Goal: Task Accomplishment & Management: Use online tool/utility

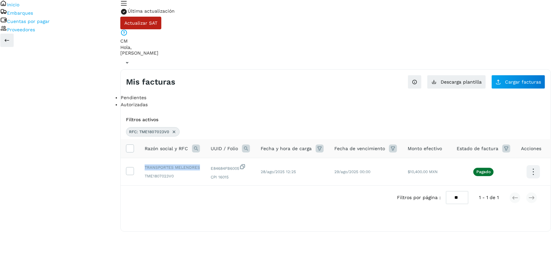
click at [29, 152] on div "Inicio Embarques Cuentas por pagar Proveedores Salir" at bounding box center [25, 136] width 50 height 273
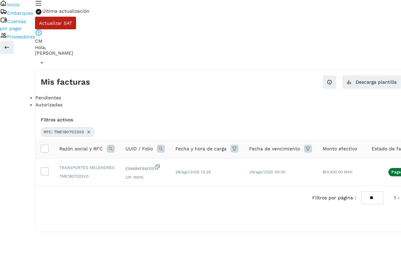
click at [32, 39] on link "Proveedores" at bounding box center [21, 36] width 28 height 5
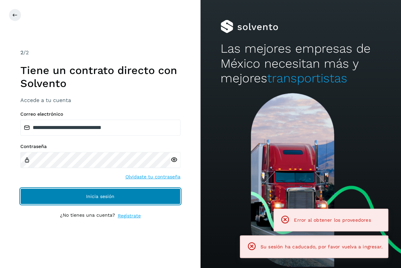
click at [77, 196] on button "Inicia sesión" at bounding box center [100, 196] width 160 height 16
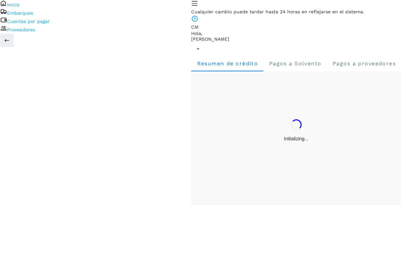
click at [35, 32] on link "Proveedores" at bounding box center [21, 29] width 28 height 5
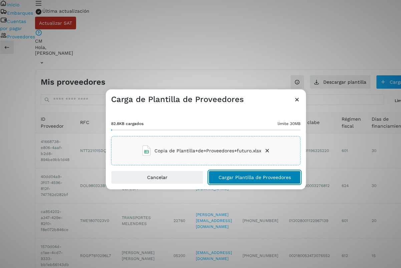
click at [229, 177] on span "Cargar Plantilla de Proveedores" at bounding box center [254, 177] width 72 height 5
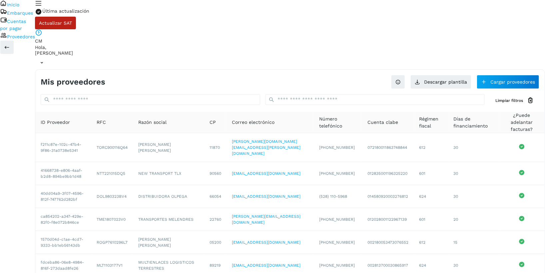
click at [321, 70] on div "Mis proveedores Descargar plantilla Cargar proveedores" at bounding box center [290, 79] width 510 height 19
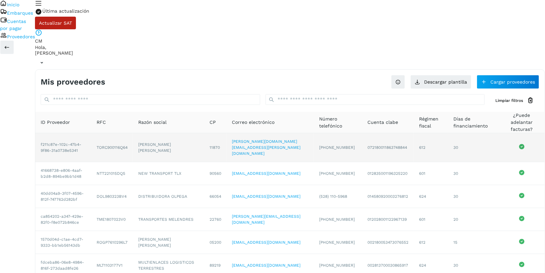
drag, startPoint x: 188, startPoint y: 104, endPoint x: 216, endPoint y: 111, distance: 28.9
click at [204, 133] on td "[PERSON_NAME] [PERSON_NAME]" at bounding box center [168, 147] width 71 height 29
copy td "[PERSON_NAME] [PERSON_NAME]"
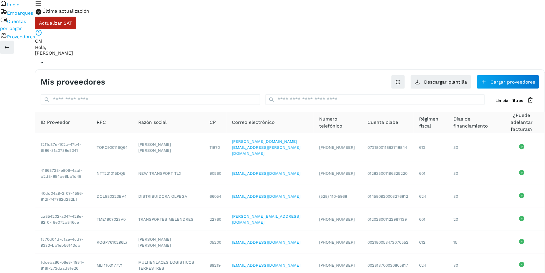
click at [326, 69] on div "Mis proveedores Descargar plantilla Cargar proveedores Limpiar filtros ID Prove…" at bounding box center [290, 230] width 510 height 323
